Goal: Check status: Check status

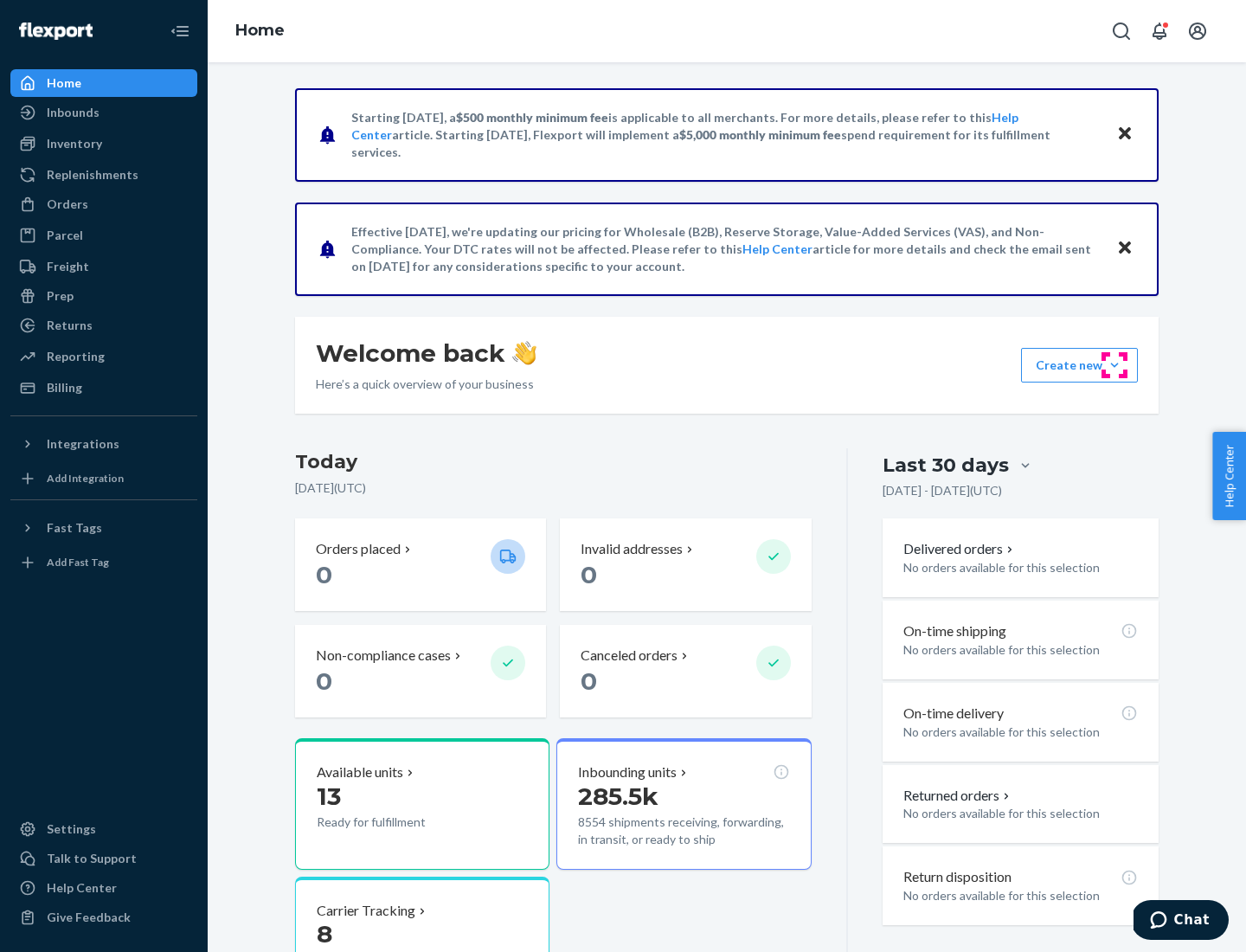
click at [1114, 366] on button "Create new Create new inbound Create new order Create new product" at bounding box center [1080, 365] width 117 height 34
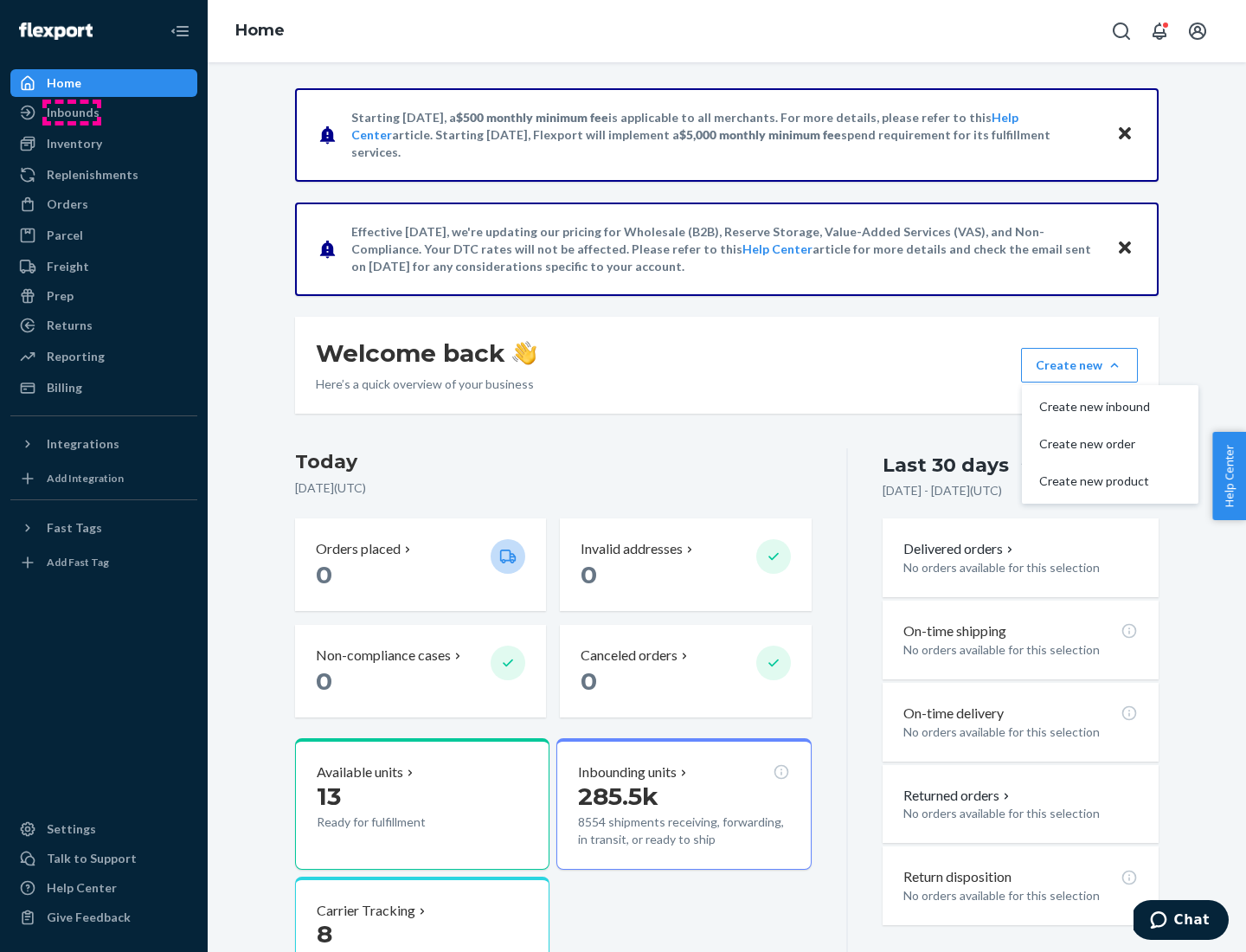
click at [71, 112] on div "Inbounds" at bounding box center [73, 112] width 53 height 18
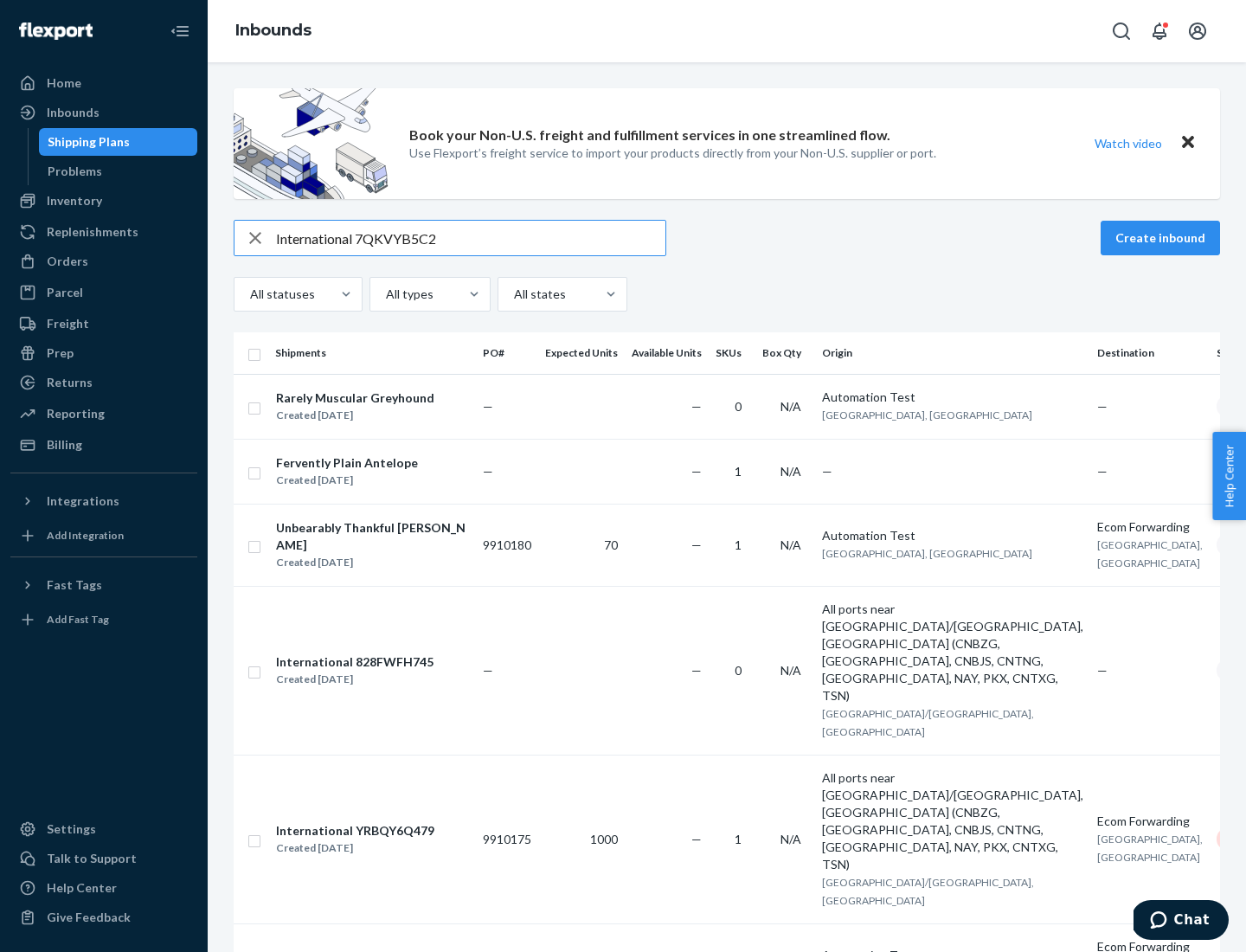
type input "International 7QKVYB5C29"
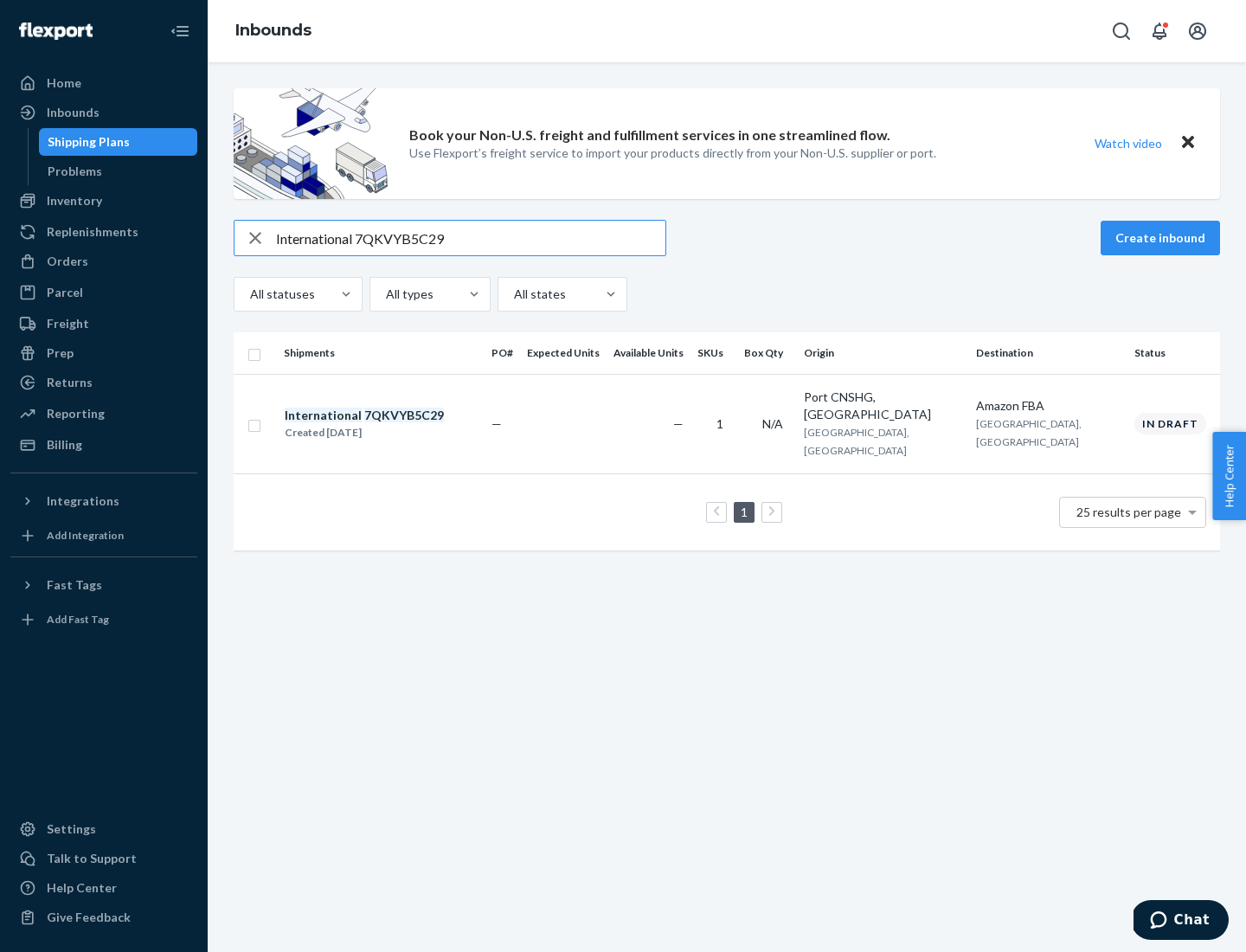
click at [394, 424] on div "Created [DATE]" at bounding box center [364, 433] width 159 height 18
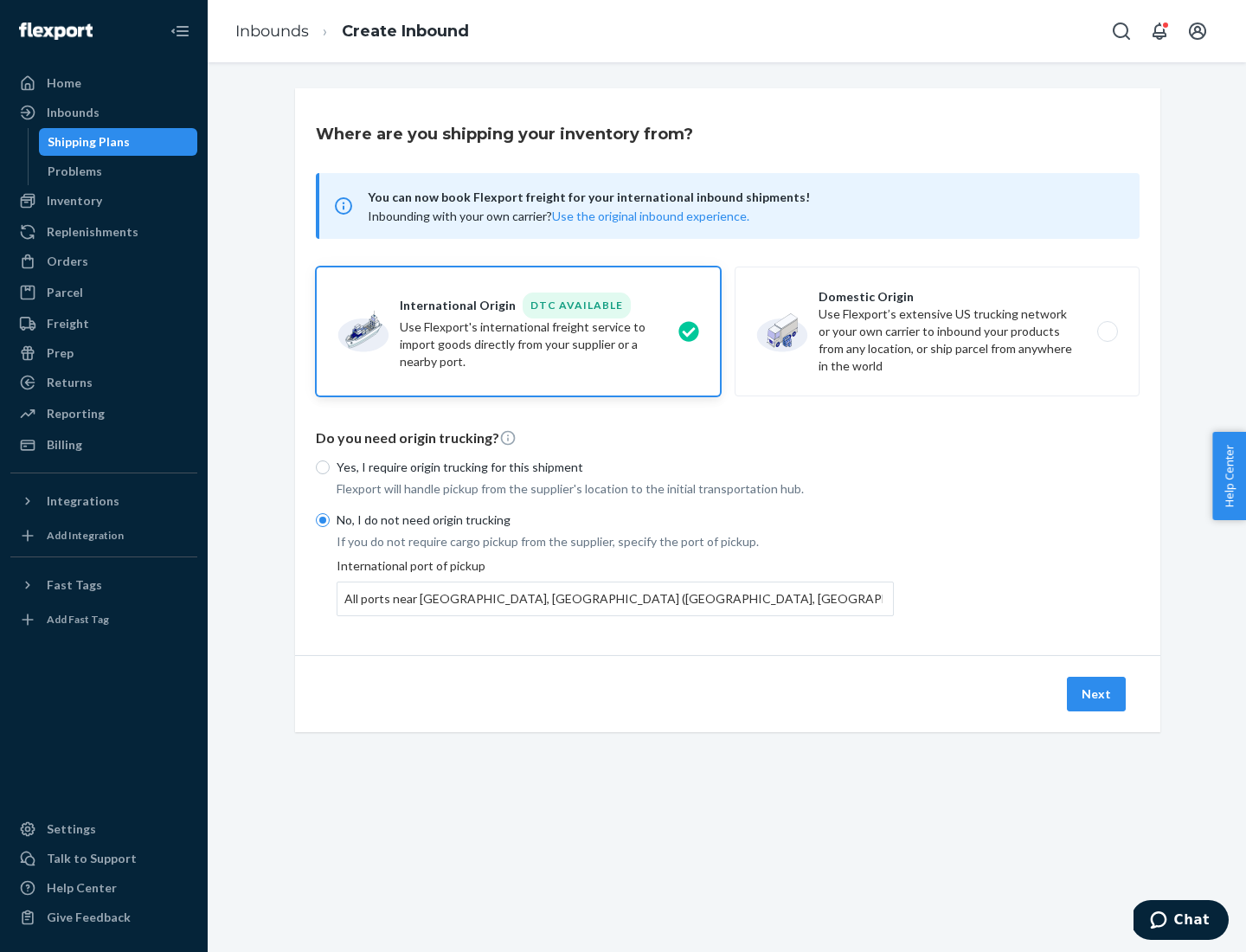
click at [1096, 693] on button "Next" at bounding box center [1096, 693] width 59 height 34
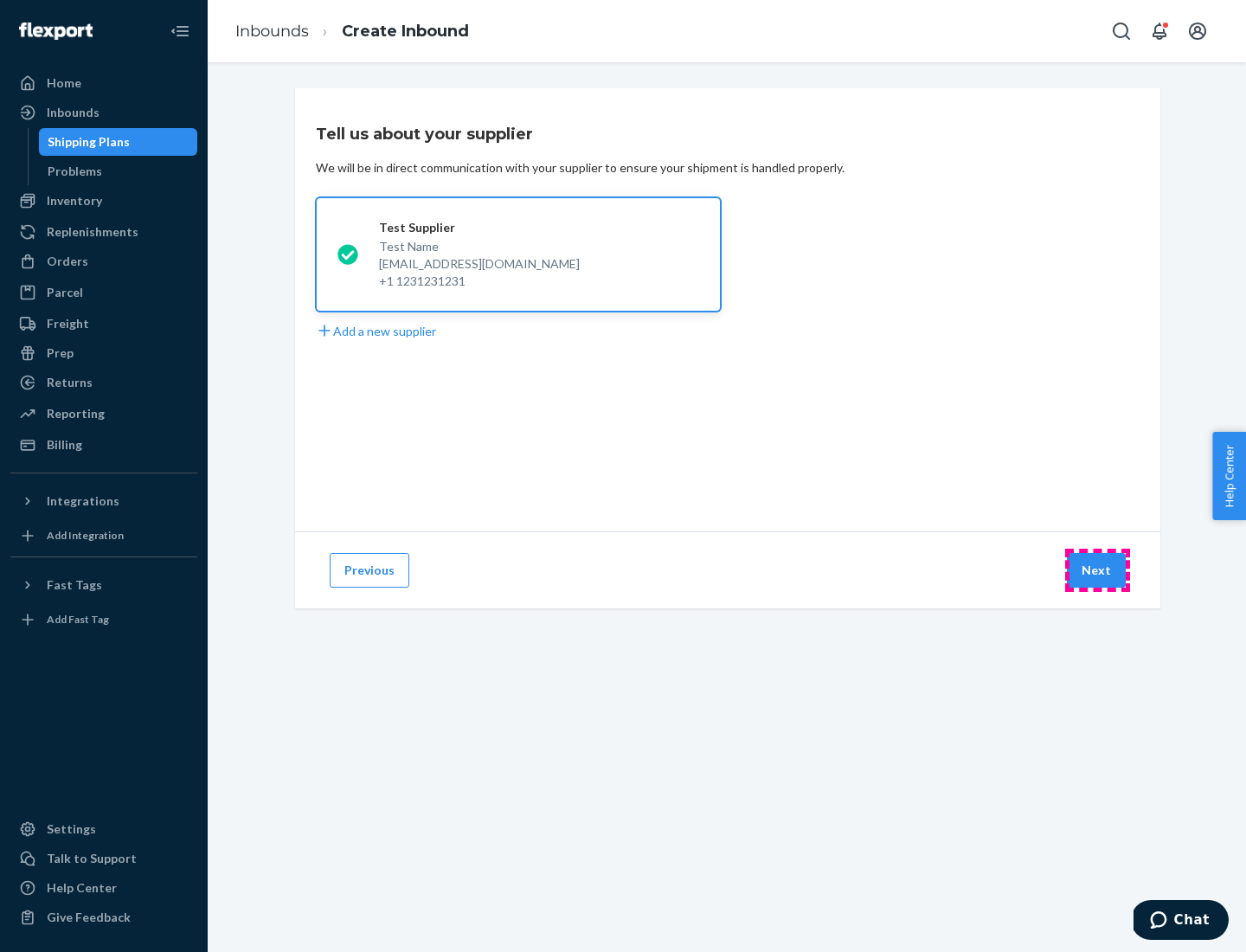
click at [1096, 570] on button "Next" at bounding box center [1096, 570] width 59 height 34
